Goal: Information Seeking & Learning: Learn about a topic

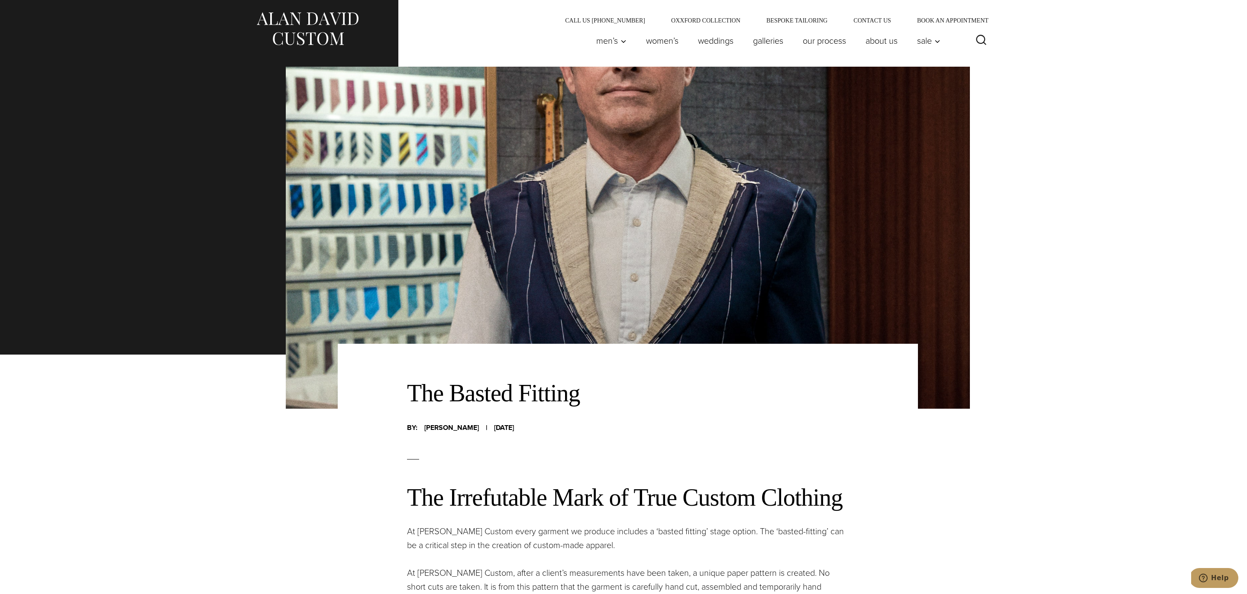
scroll to position [304, 0]
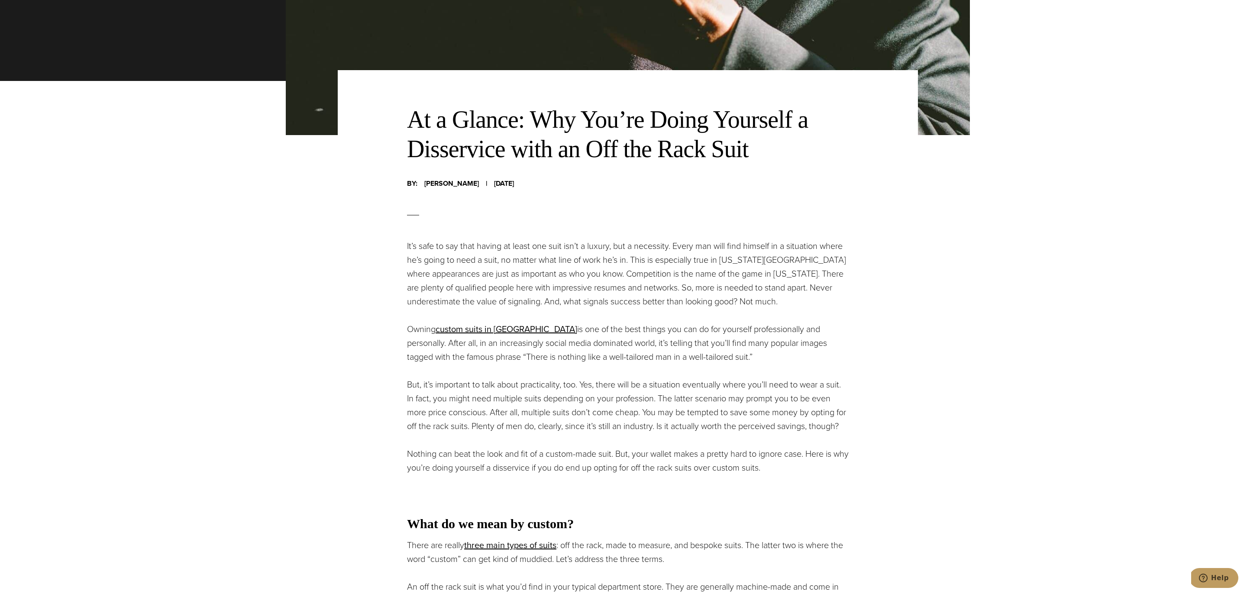
scroll to position [851, 0]
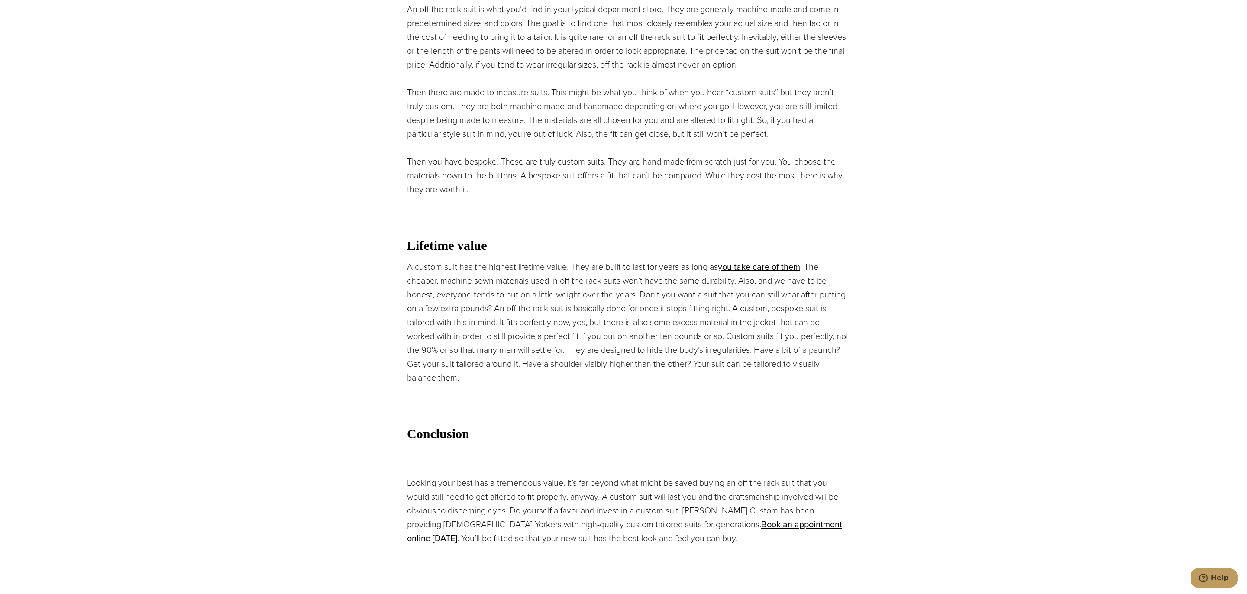
click at [632, 297] on p "A custom suit has the highest lifetime value. They are built to last for years …" at bounding box center [628, 322] width 442 height 125
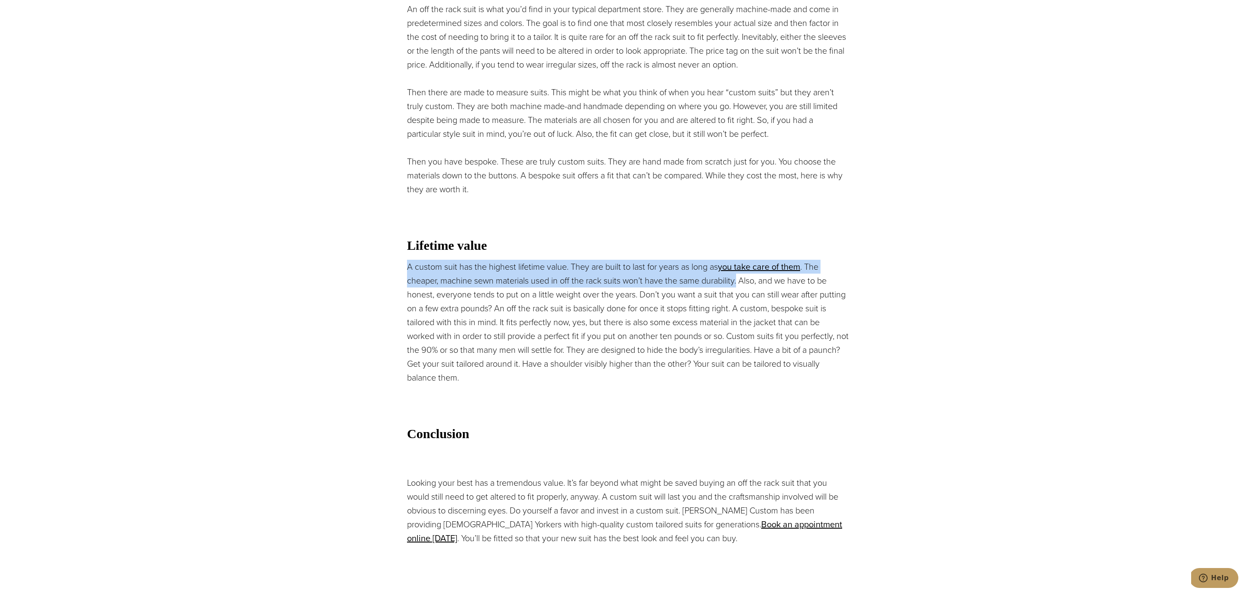
drag, startPoint x: 741, startPoint y: 299, endPoint x: 400, endPoint y: 282, distance: 342.0
click at [400, 282] on div "At a Glance: Why You’re Doing Yourself a Disservice with an Off the Rack Suit B…" at bounding box center [628, 36] width 580 height 1087
copy p "A custom suit has the highest lifetime value. They are built to last for years …"
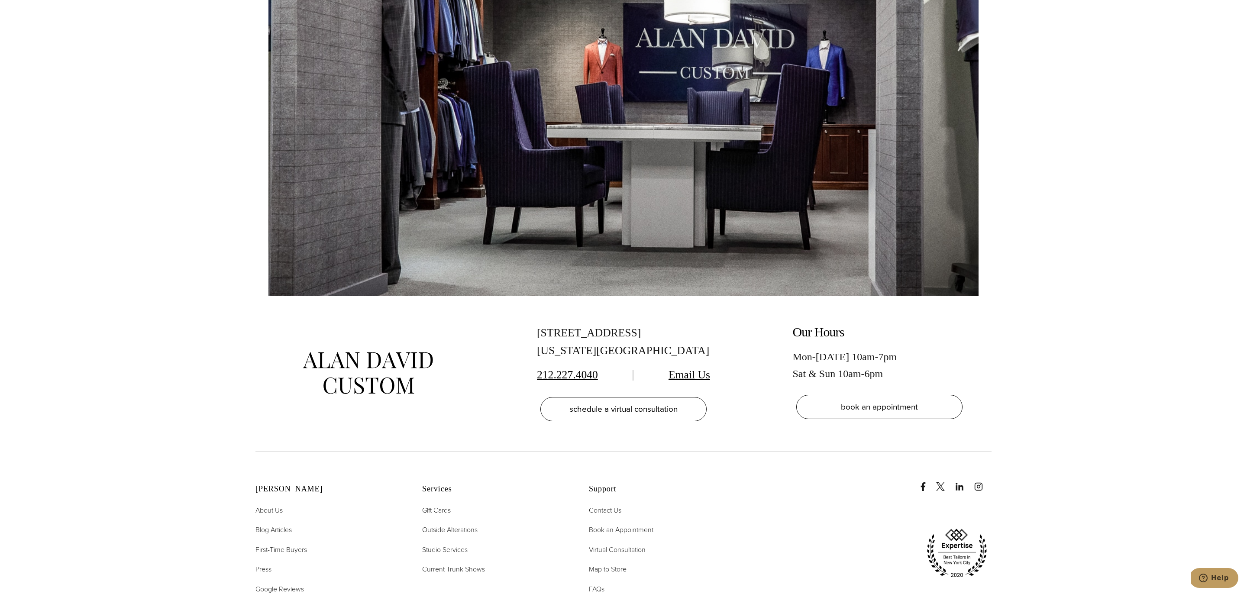
scroll to position [6462, 0]
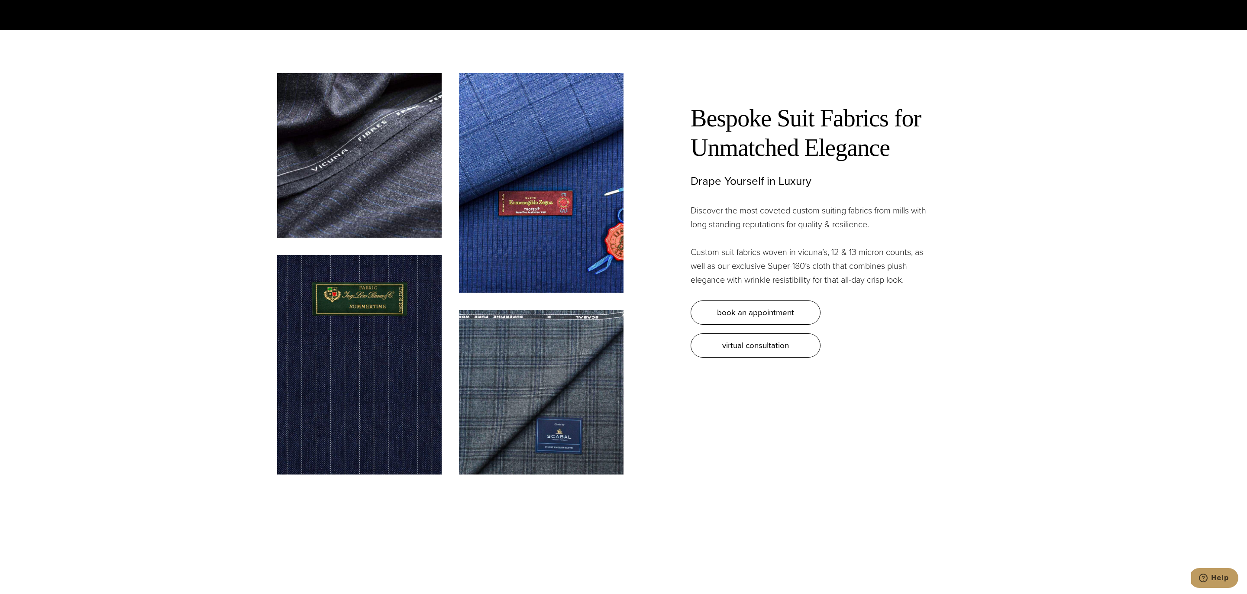
scroll to position [2797, 0]
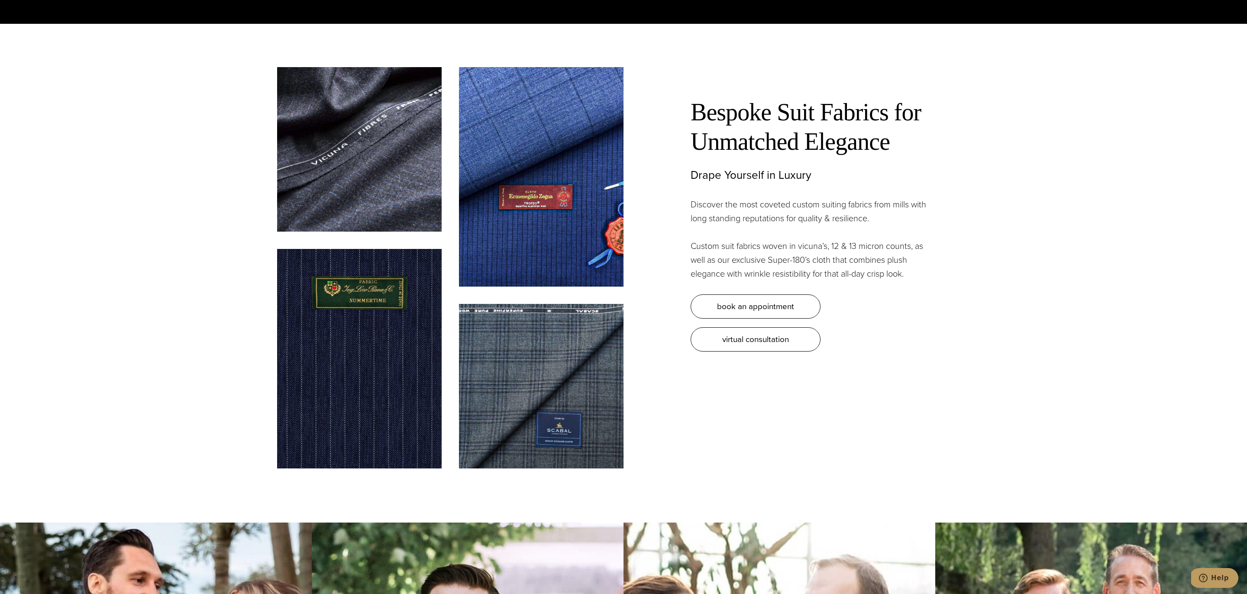
click at [789, 125] on h2 "Bespoke Suit Fabrics for Unmatched Elegance" at bounding box center [811, 126] width 242 height 59
click at [781, 171] on h3 "Drape Yourself in Luxury" at bounding box center [811, 174] width 242 height 13
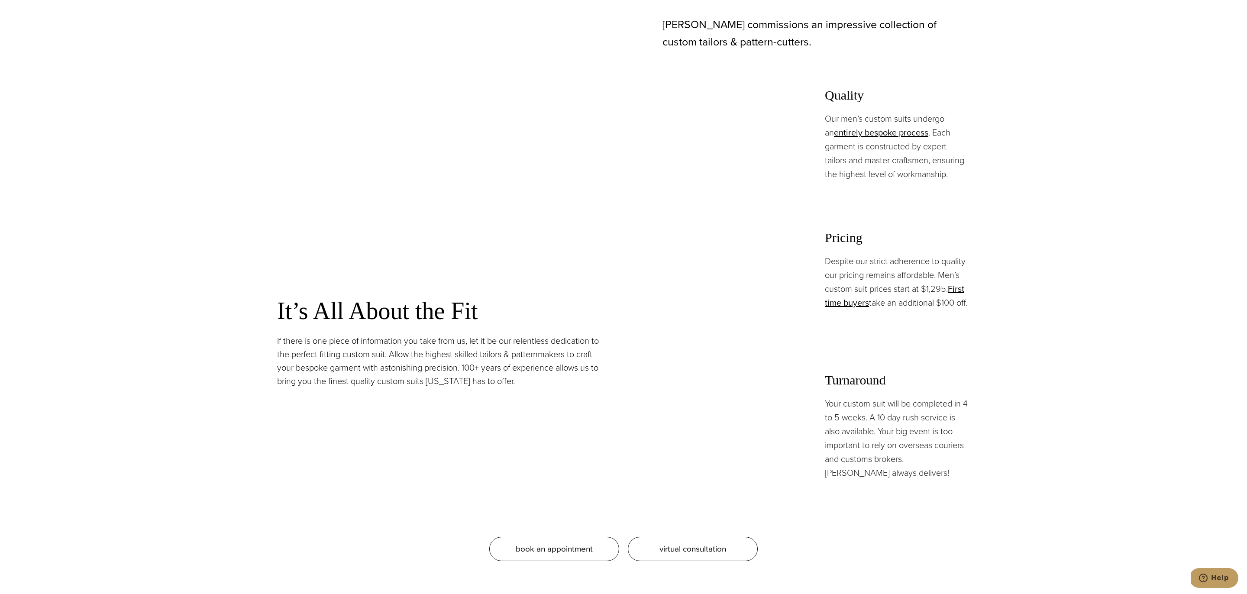
scroll to position [0, 0]
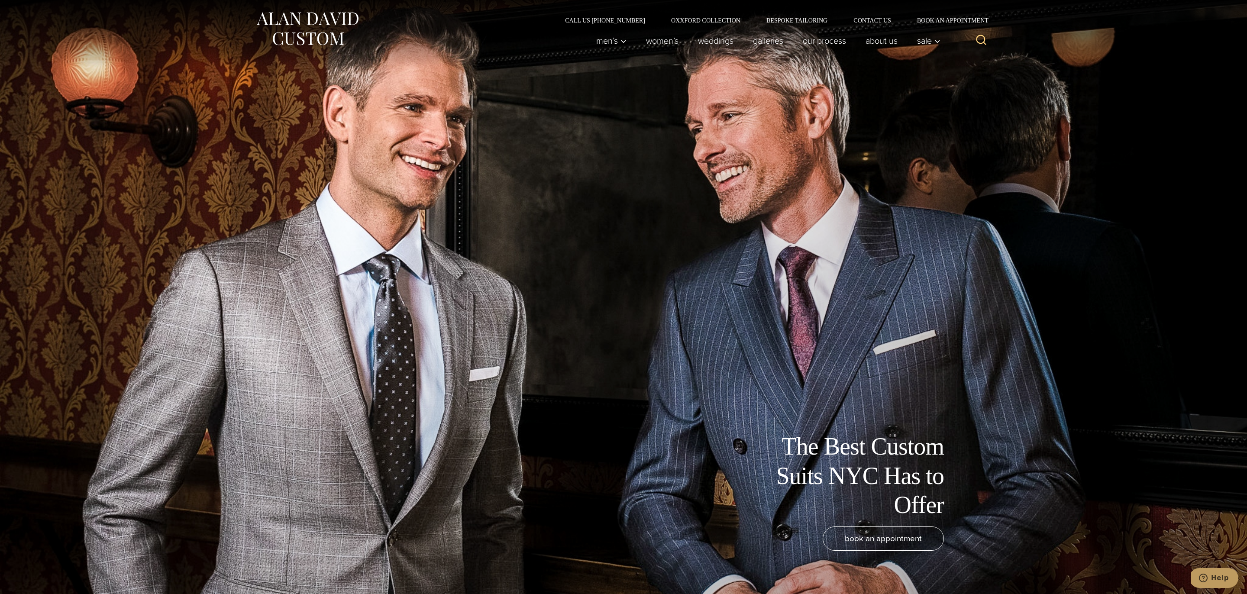
click at [978, 37] on icon "View Search Form" at bounding box center [981, 40] width 10 height 10
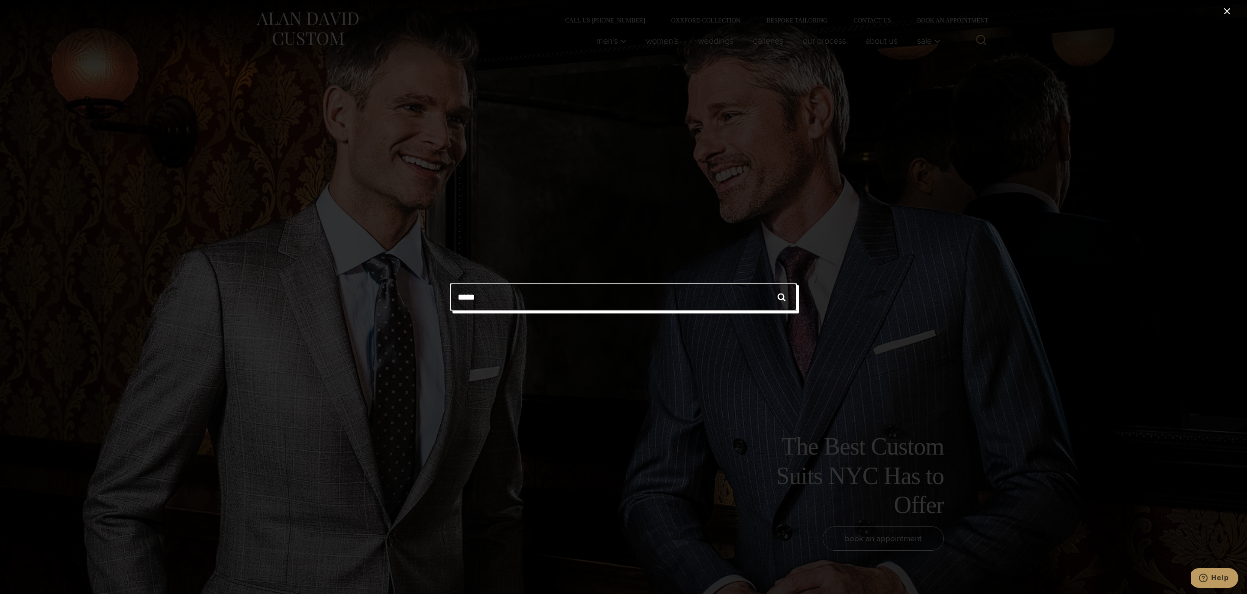
type input "*****"
click at [766, 283] on input "******" at bounding box center [781, 297] width 30 height 29
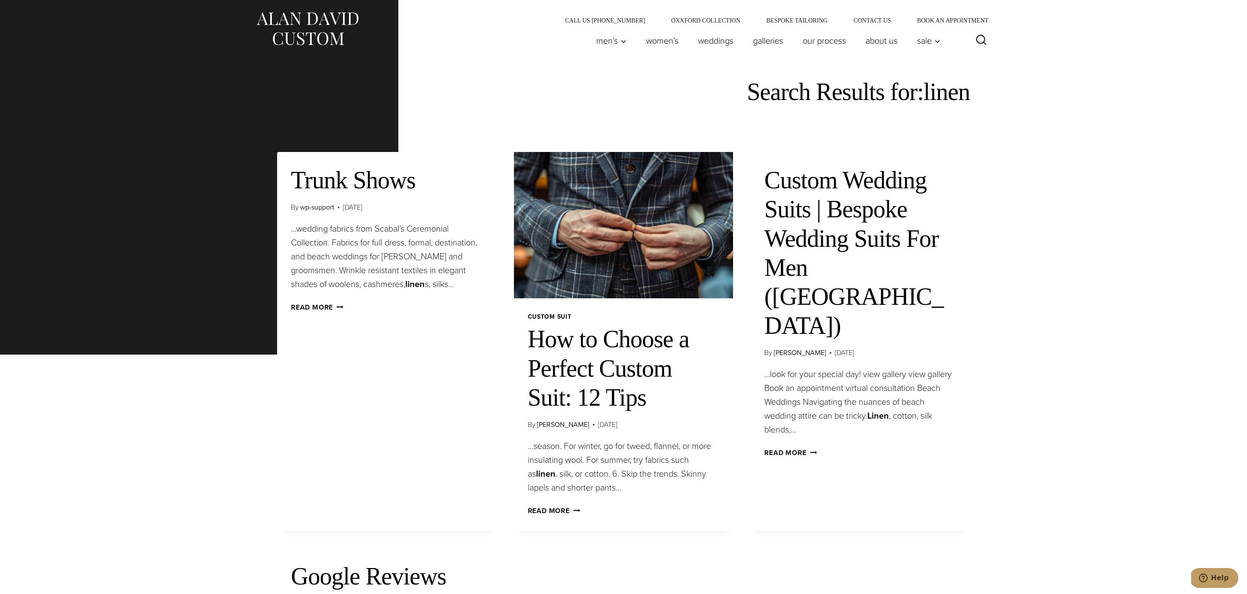
click at [611, 374] on link "How to Choose a Perfect Custom Suit: 12 Tips" at bounding box center [608, 368] width 161 height 85
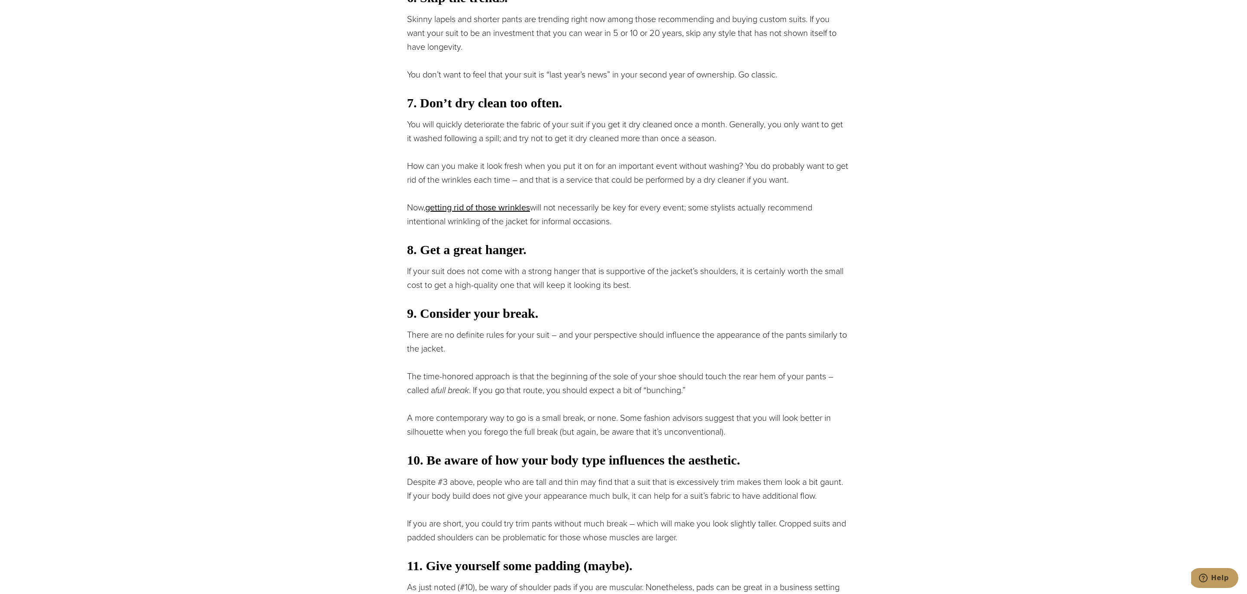
scroll to position [1104, 0]
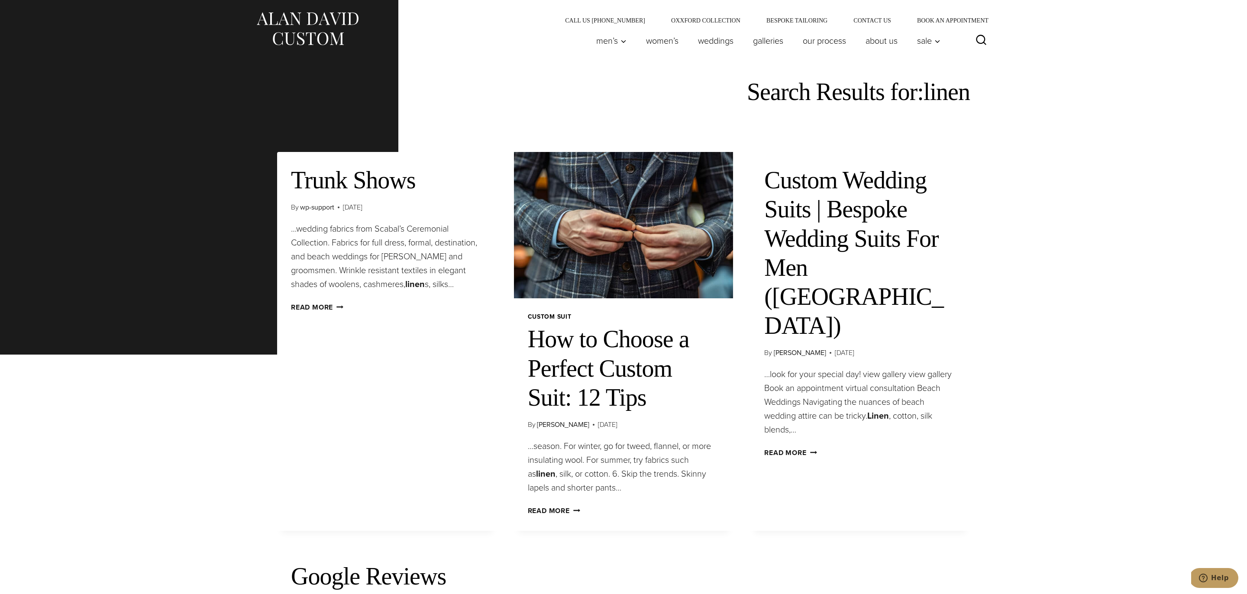
click at [986, 44] on icon "Search" at bounding box center [981, 40] width 13 height 13
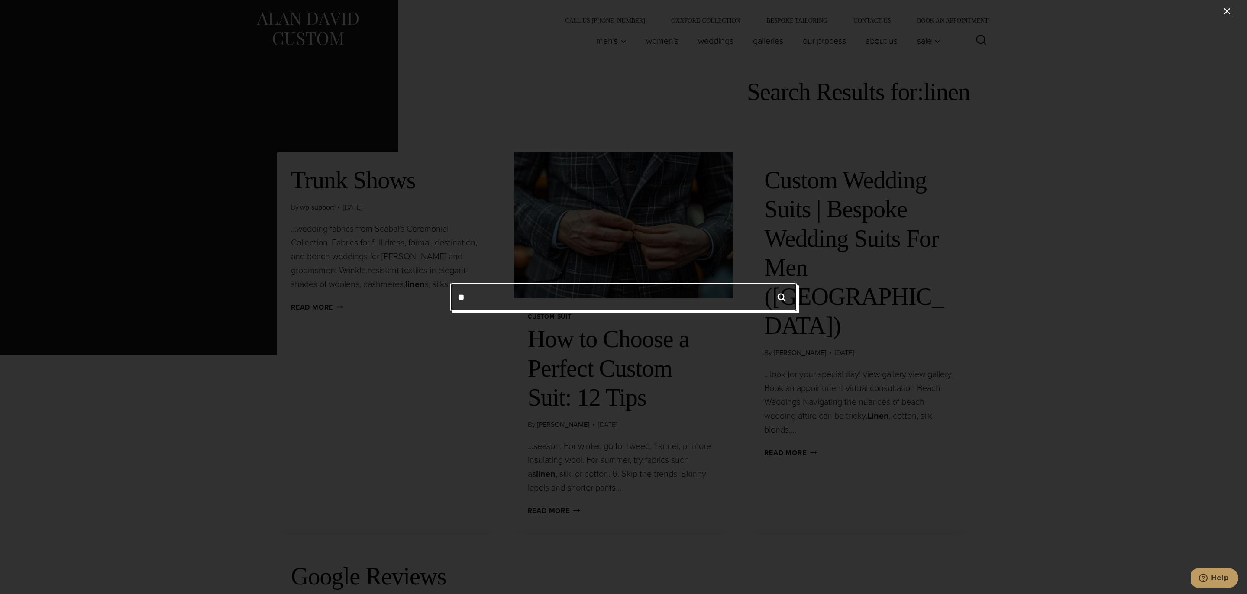
type input "*"
type input "*******"
click at [766, 283] on input "******" at bounding box center [781, 297] width 30 height 29
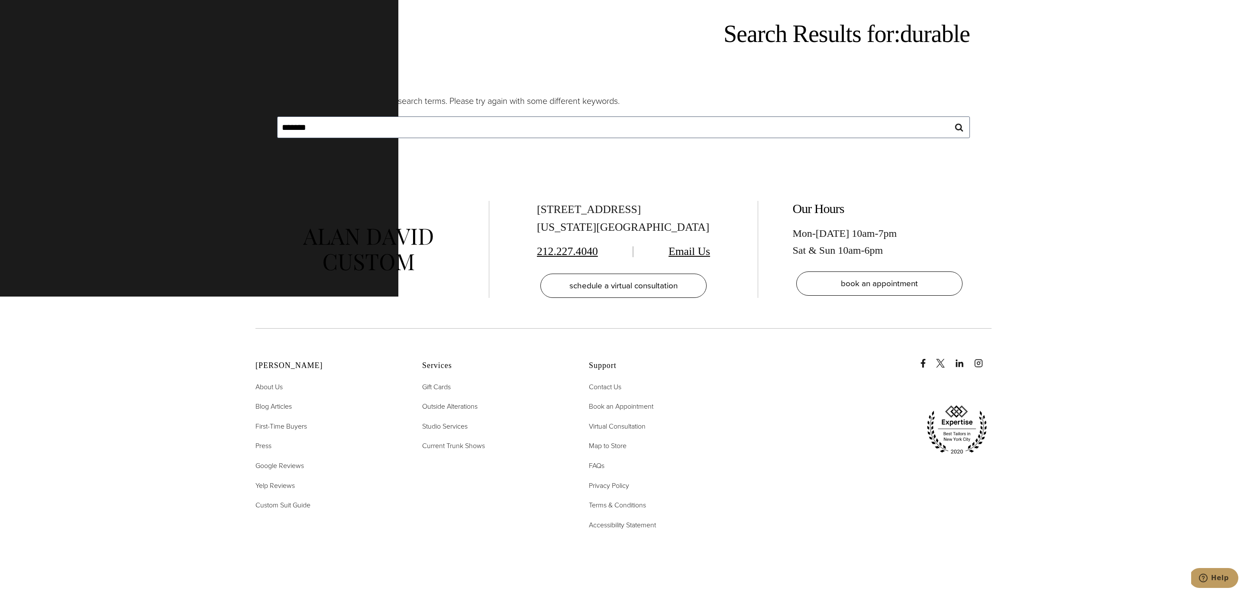
scroll to position [62, 0]
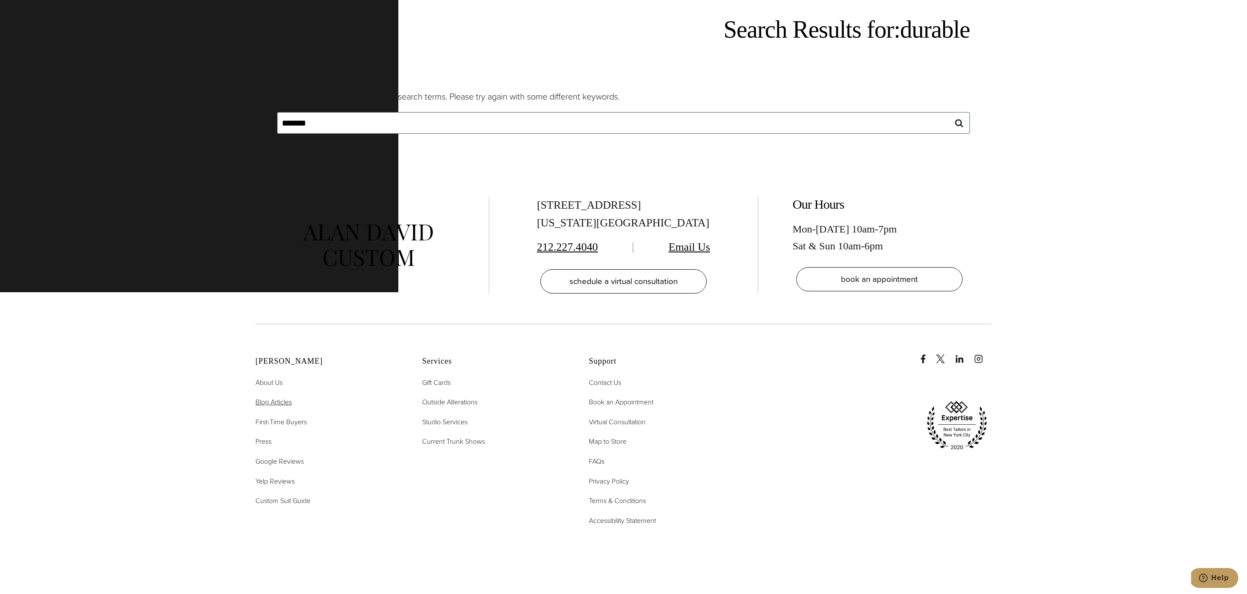
click at [283, 398] on span "Blog Articles" at bounding box center [273, 402] width 36 height 10
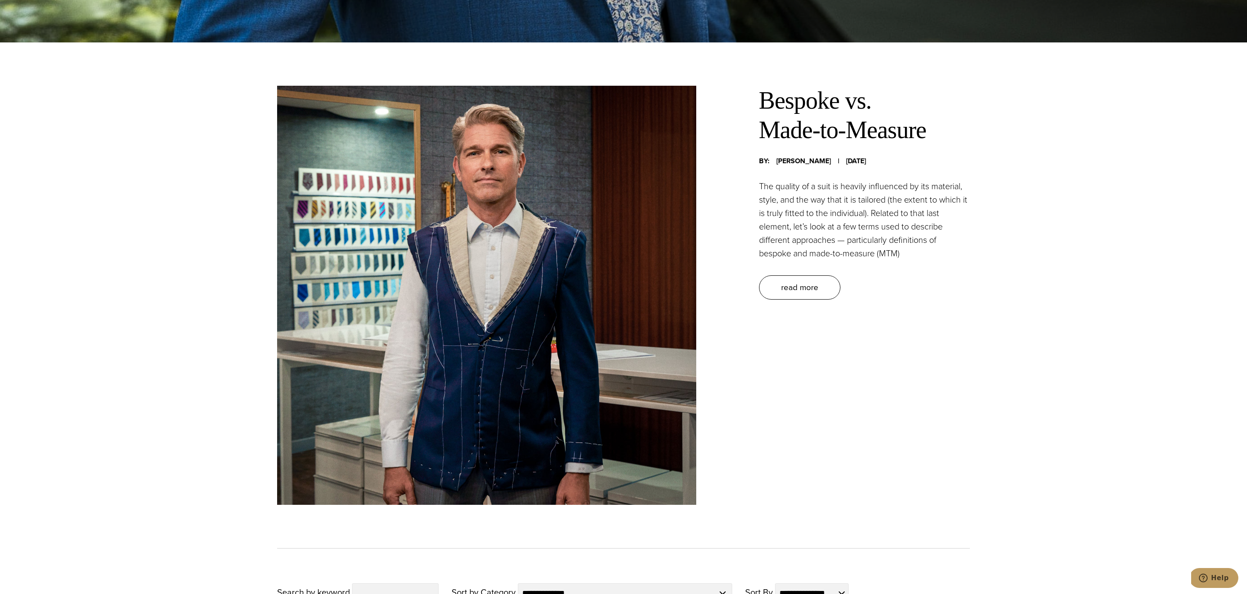
scroll to position [550, 0]
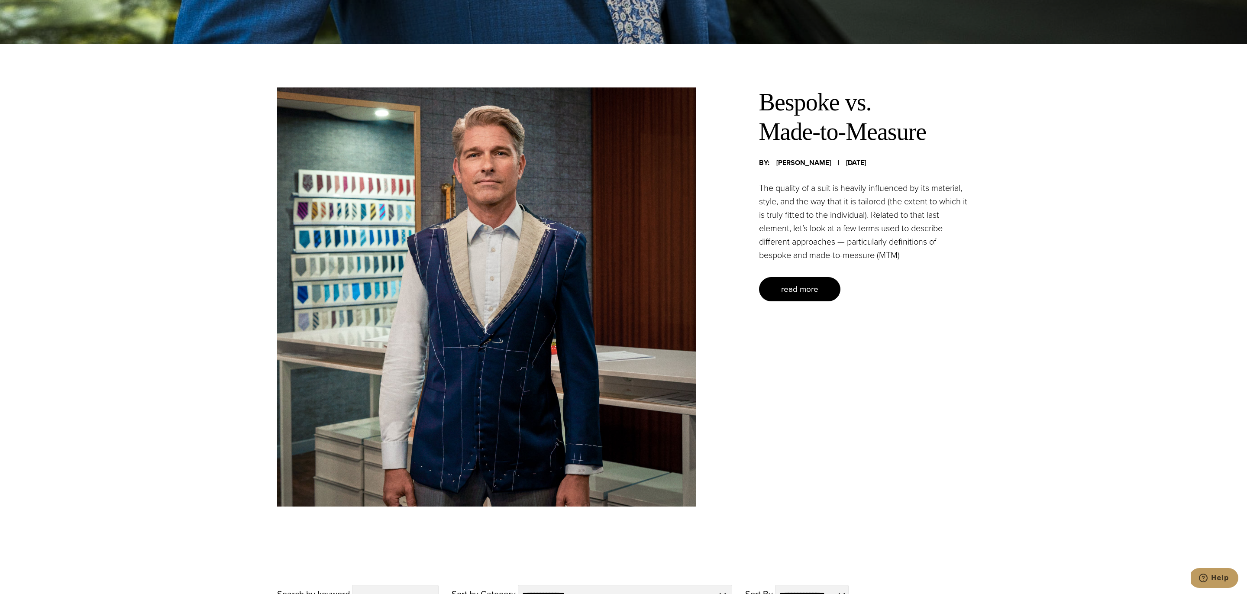
click at [812, 286] on span "read more" at bounding box center [799, 289] width 37 height 13
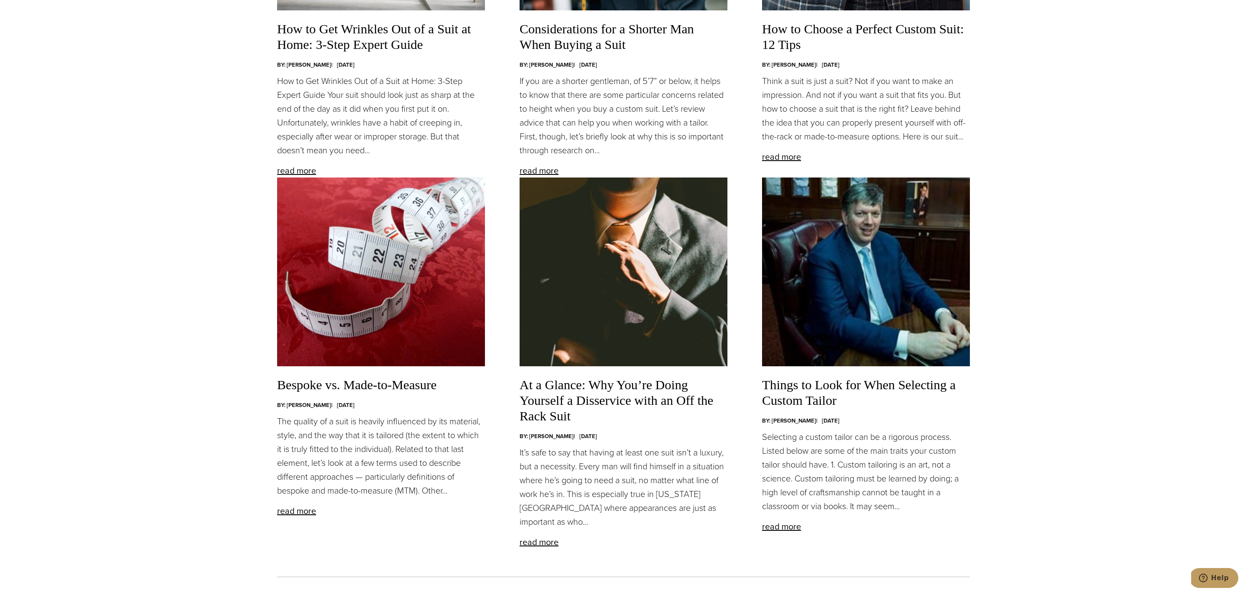
scroll to position [1767, 0]
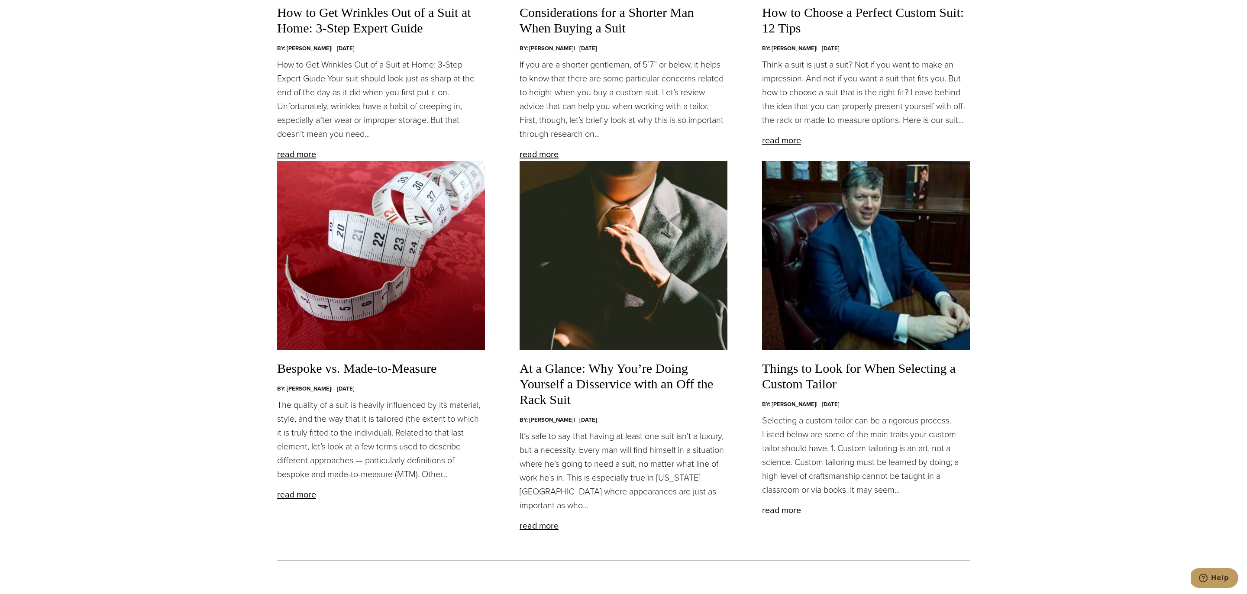
click at [787, 509] on link "read more" at bounding box center [781, 509] width 39 height 13
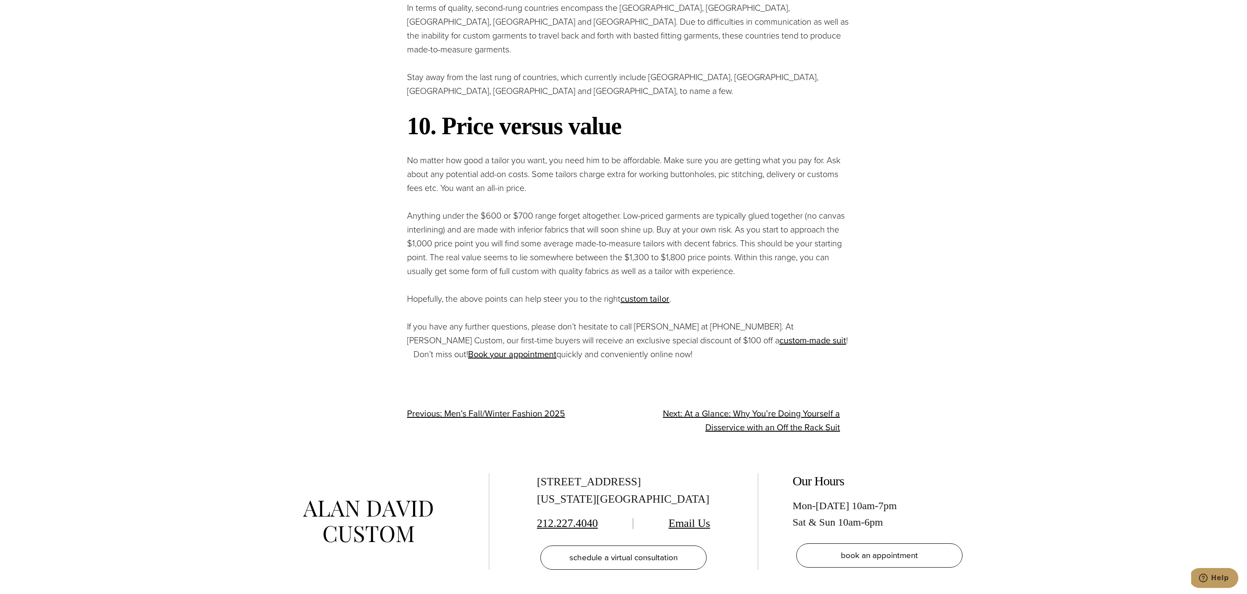
scroll to position [1953, 0]
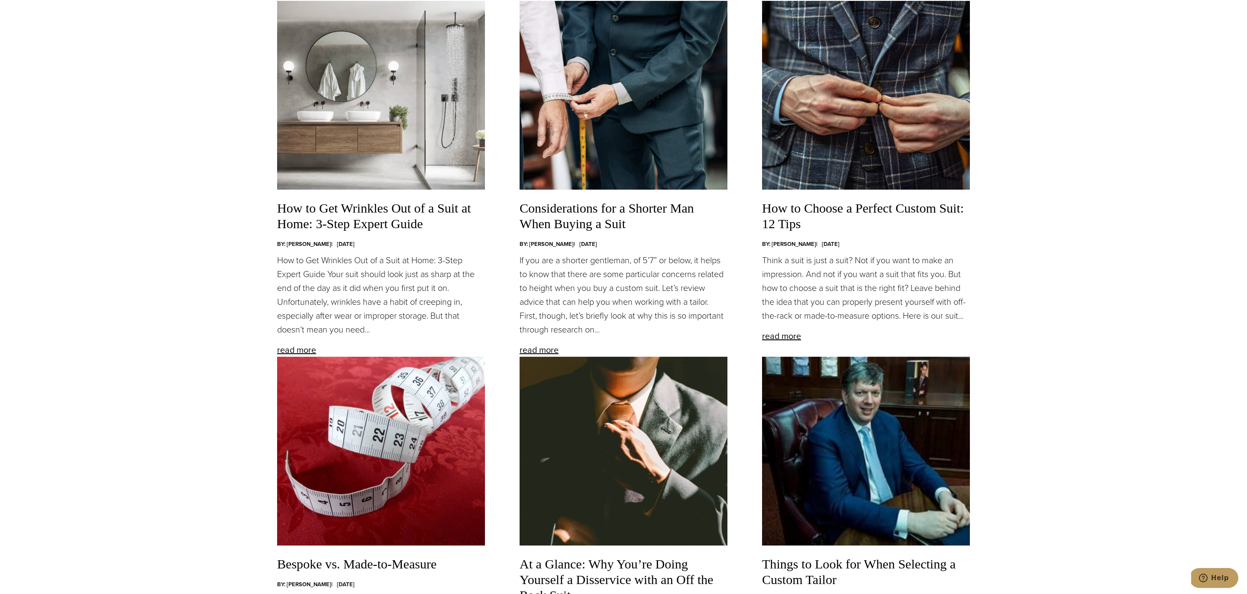
scroll to position [1538, 0]
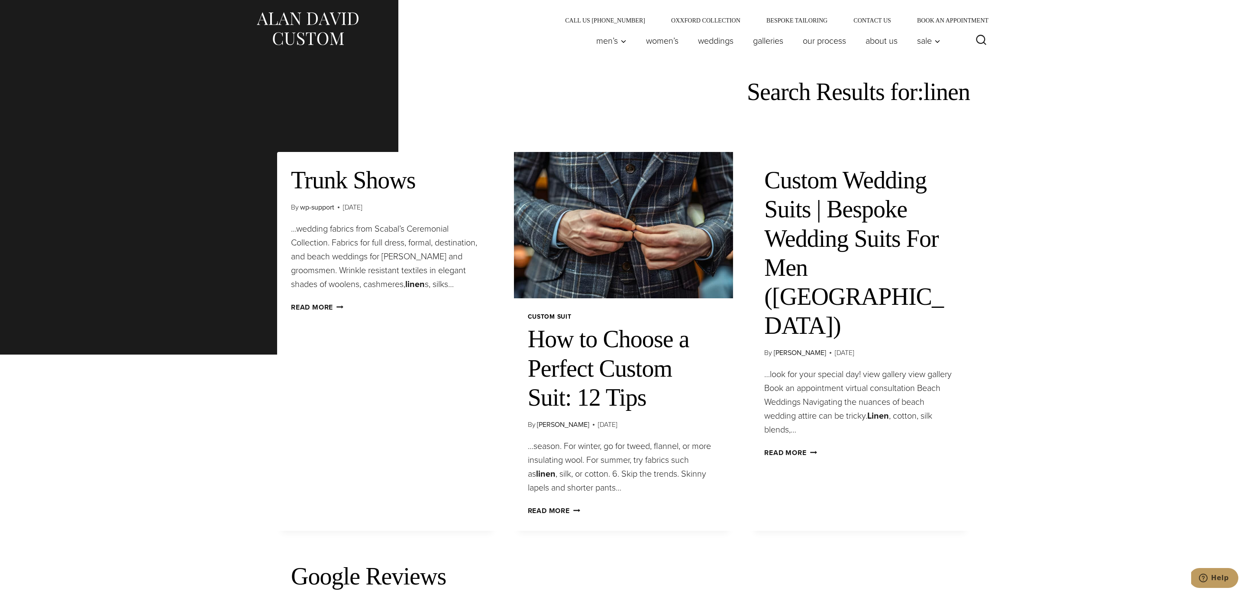
click at [576, 365] on link "How to Choose a Perfect Custom Suit: 12 Tips" at bounding box center [608, 368] width 161 height 85
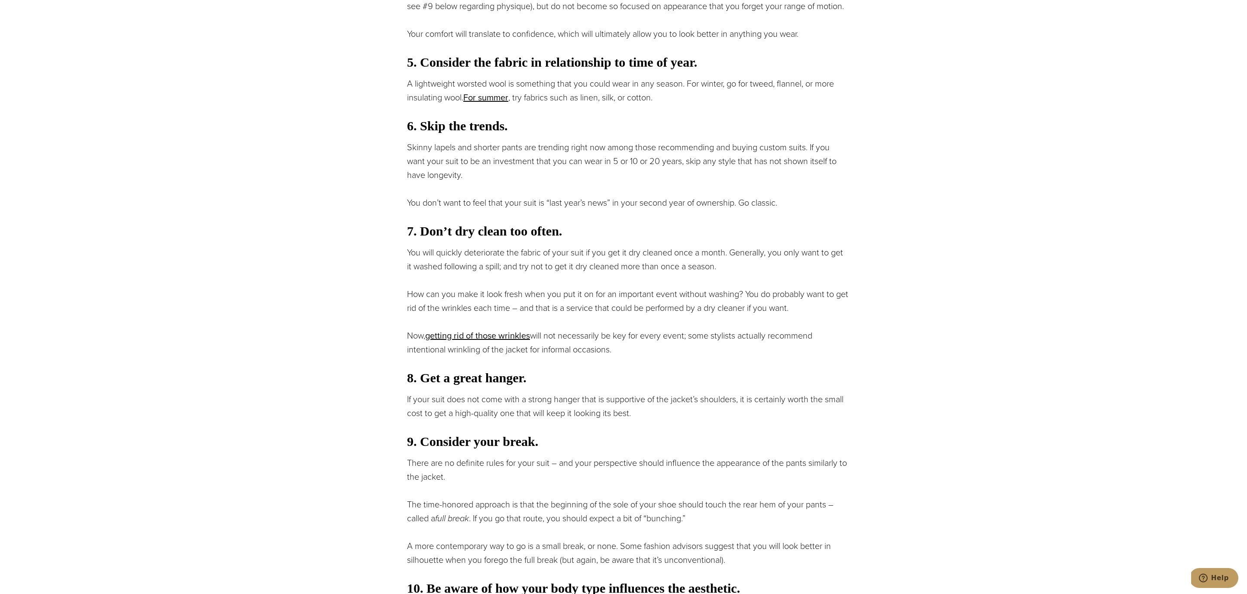
scroll to position [975, 0]
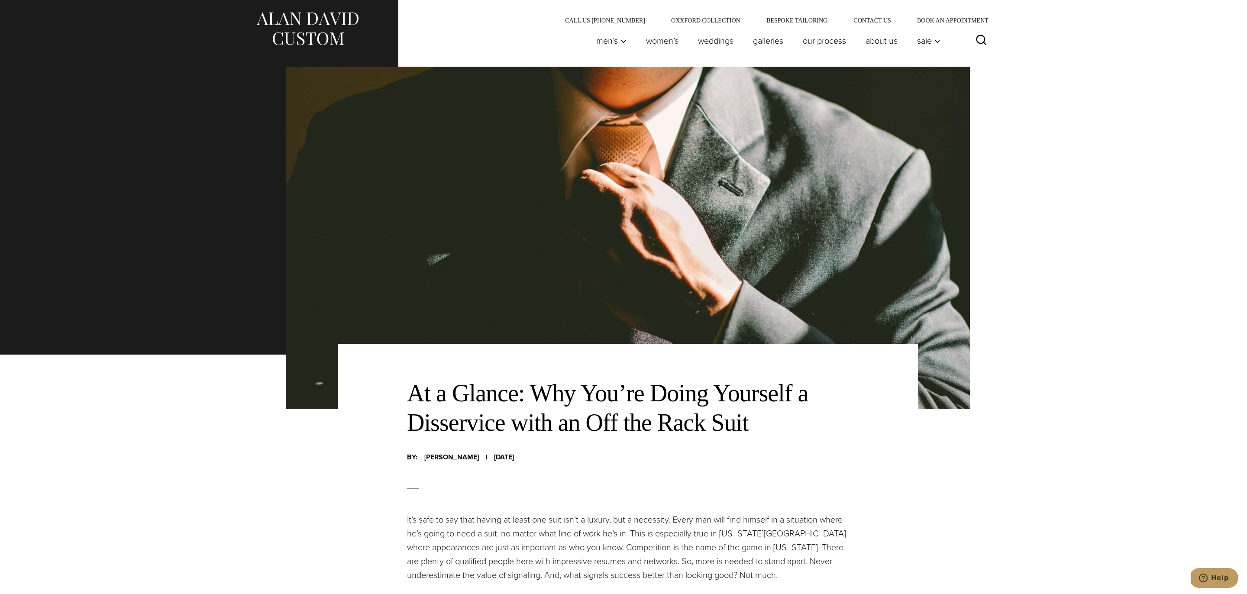
click at [978, 41] on icon "Search" at bounding box center [981, 40] width 13 height 13
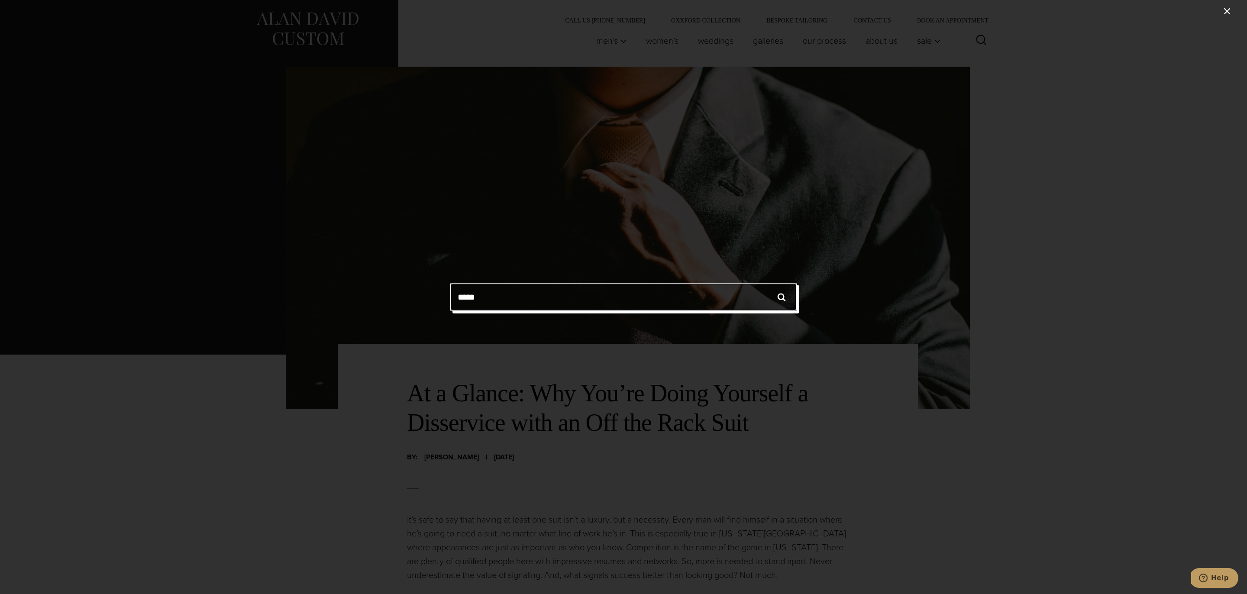
type input "*****"
click at [766, 283] on input "******" at bounding box center [781, 297] width 30 height 29
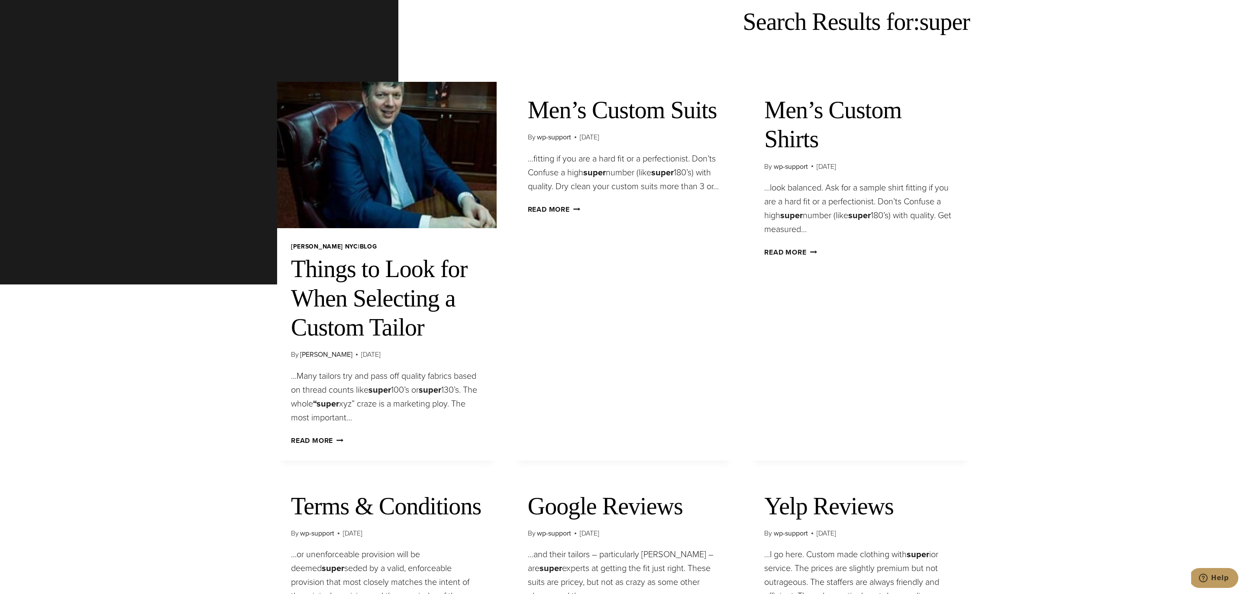
scroll to position [76, 0]
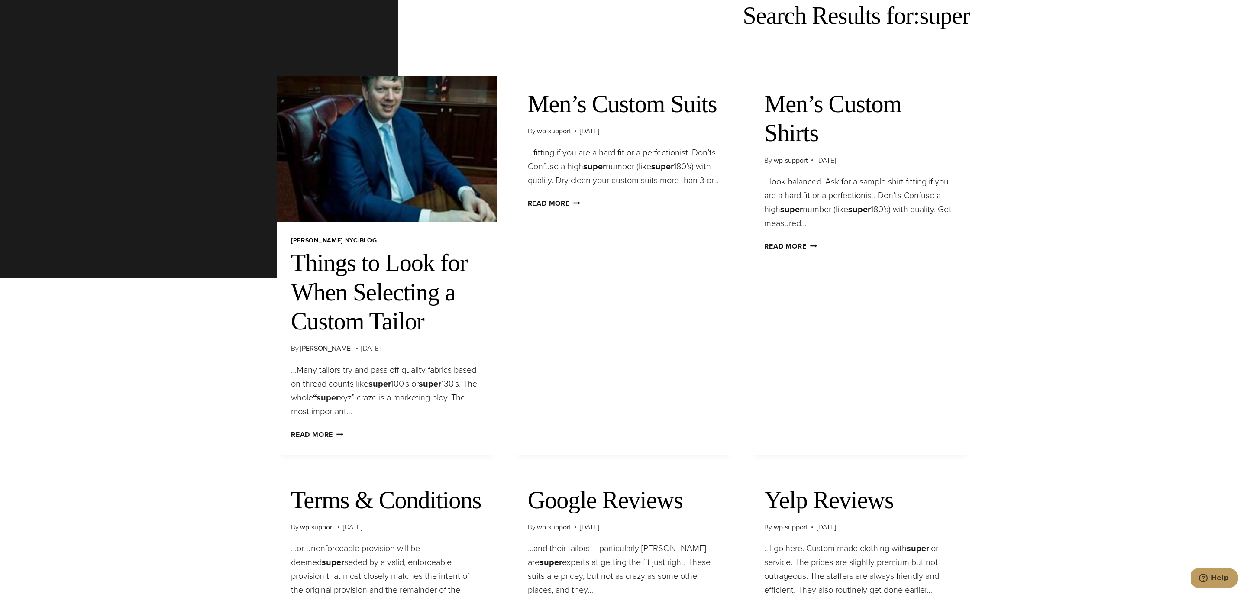
click at [655, 104] on link "Men’s Custom Suits" at bounding box center [622, 103] width 189 height 27
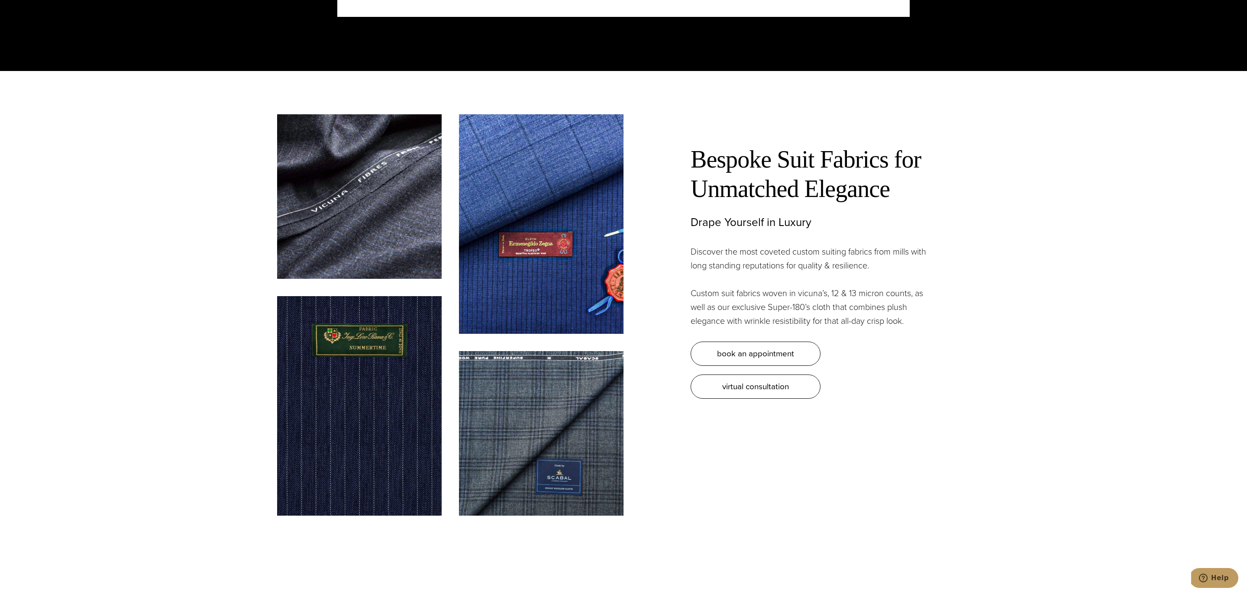
scroll to position [4564, 0]
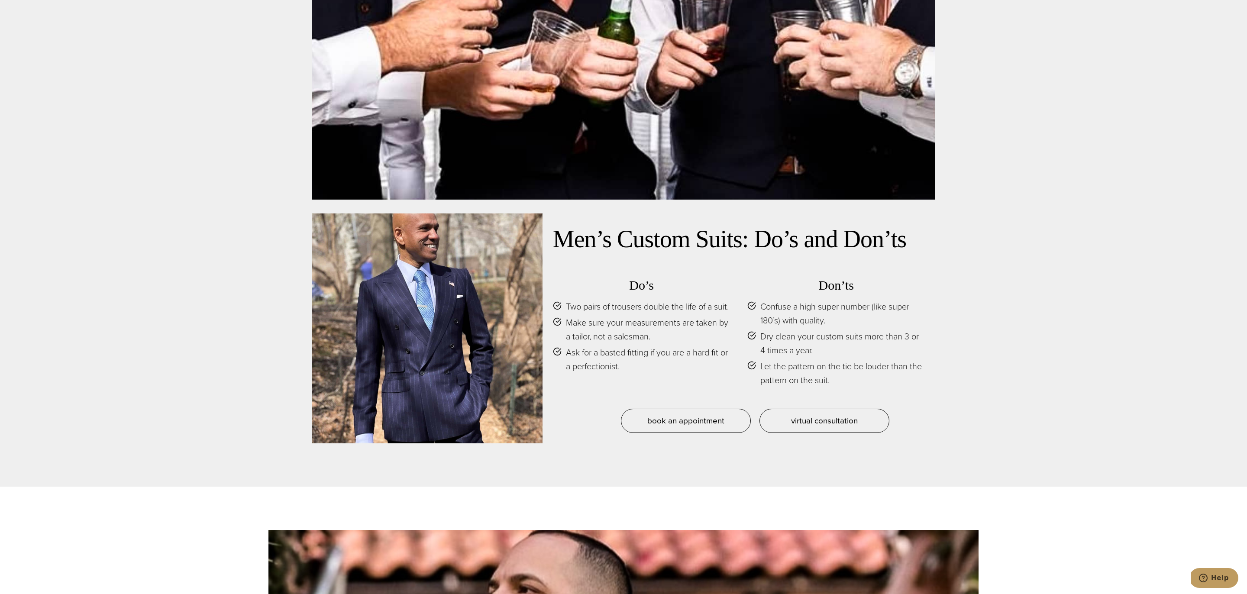
click at [867, 331] on span "Dry clean your custom suits more than 3 or 4 times a year." at bounding box center [842, 343] width 165 height 28
drag, startPoint x: 854, startPoint y: 317, endPoint x: 762, endPoint y: 301, distance: 93.7
click at [761, 300] on span "Confuse a high super number (like super 180’s) with quality." at bounding box center [842, 314] width 165 height 28
copy span "Confuse a high super number (like super 180’s) with quality."
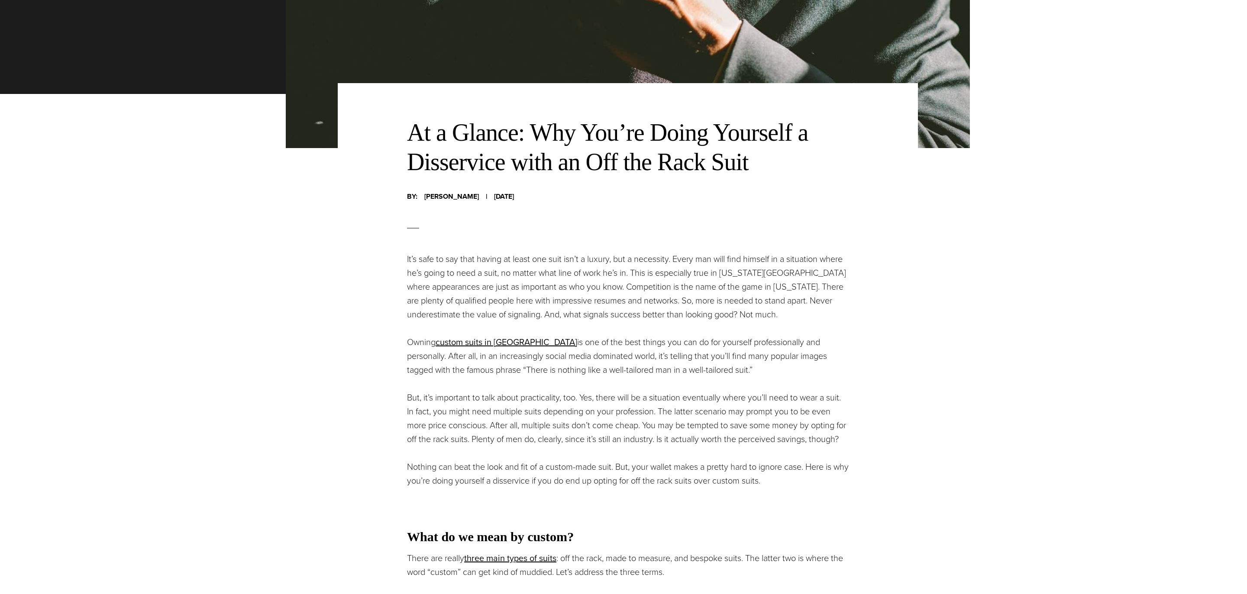
scroll to position [332, 0]
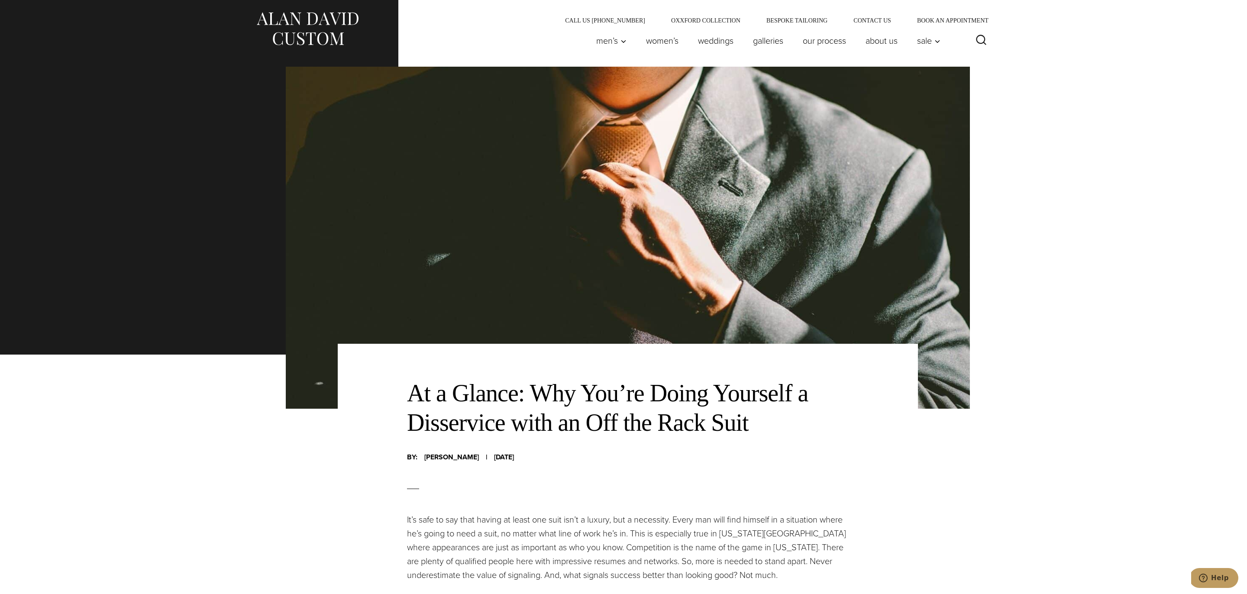
scroll to position [851, 0]
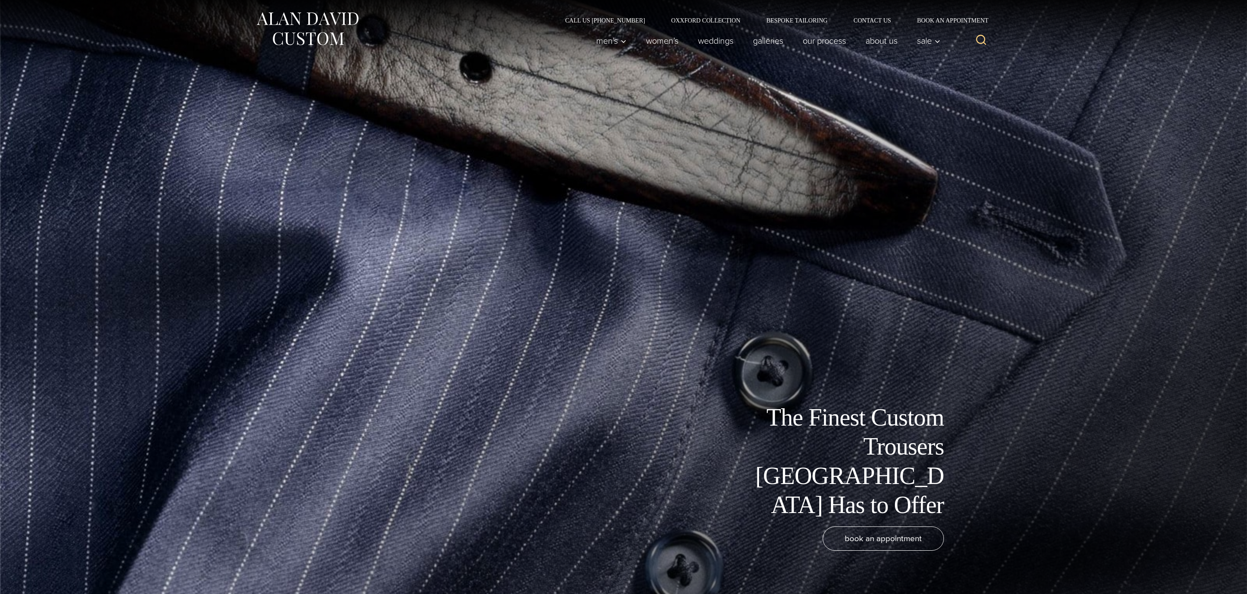
scroll to position [4410, 0]
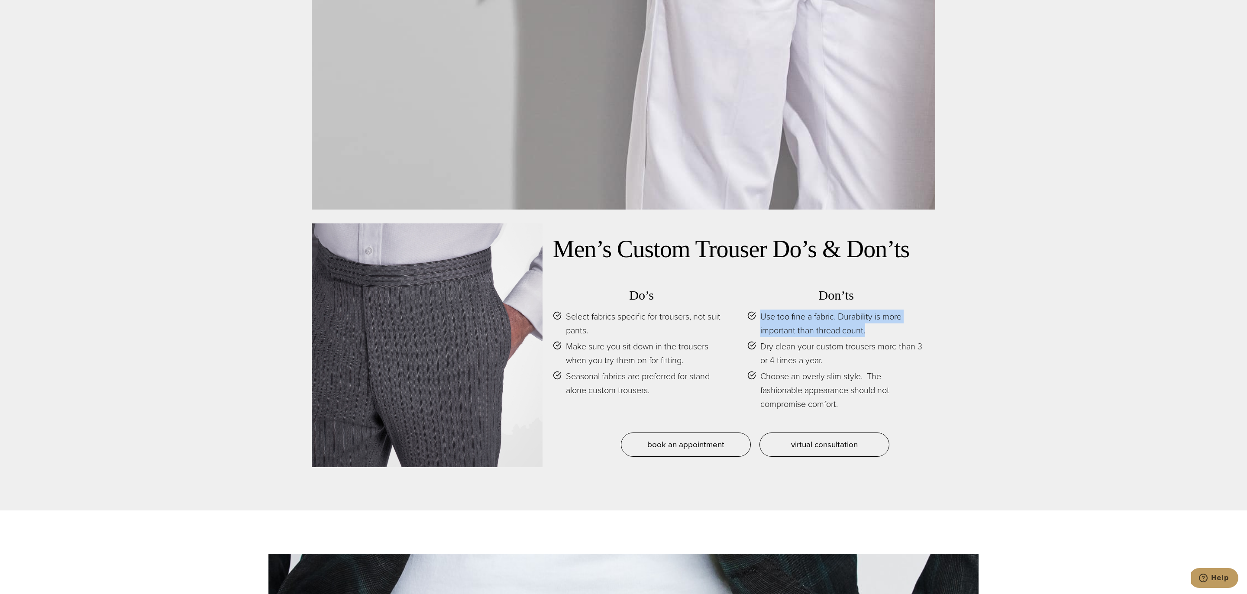
drag, startPoint x: 875, startPoint y: 313, endPoint x: 759, endPoint y: 301, distance: 116.7
click at [759, 310] on li "Use too fine a fabric. Durability is more important than thread count." at bounding box center [835, 324] width 177 height 28
copy span "Use too fine a fabric. Durability is more important than thread count."
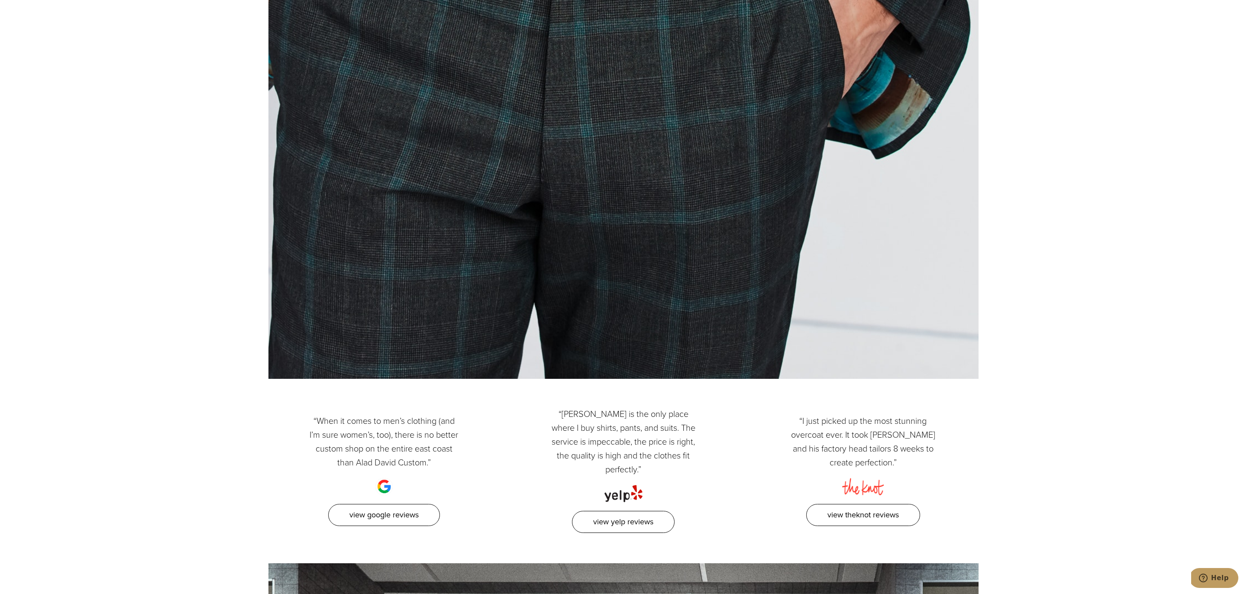
scroll to position [5183, 0]
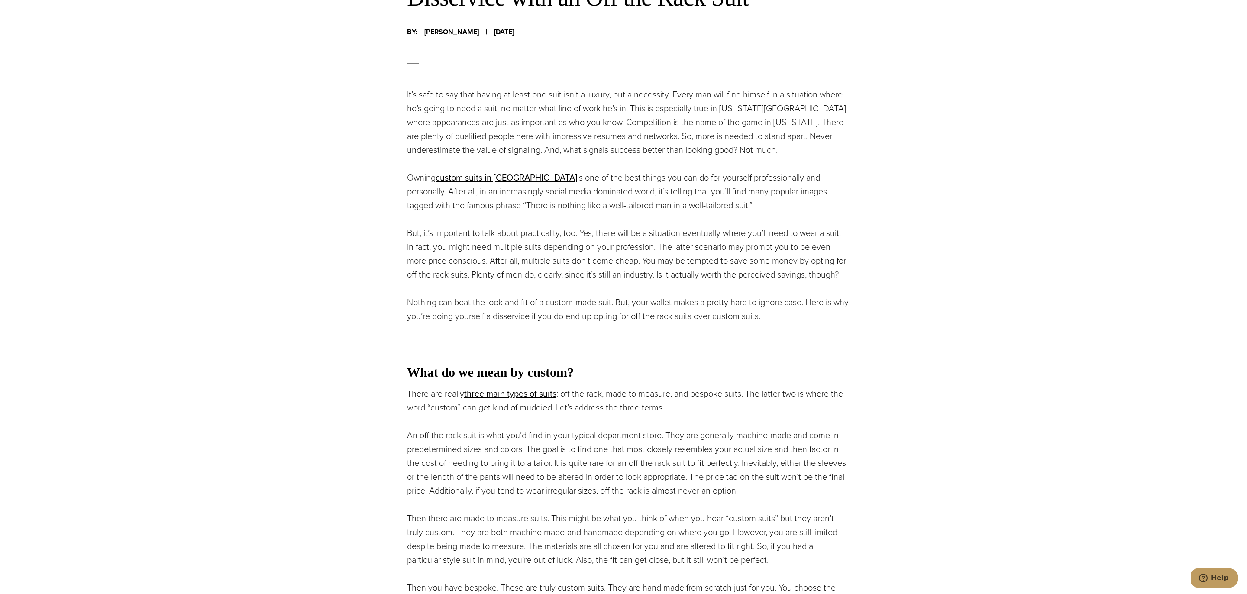
scroll to position [851, 0]
